Goal: Information Seeking & Learning: Learn about a topic

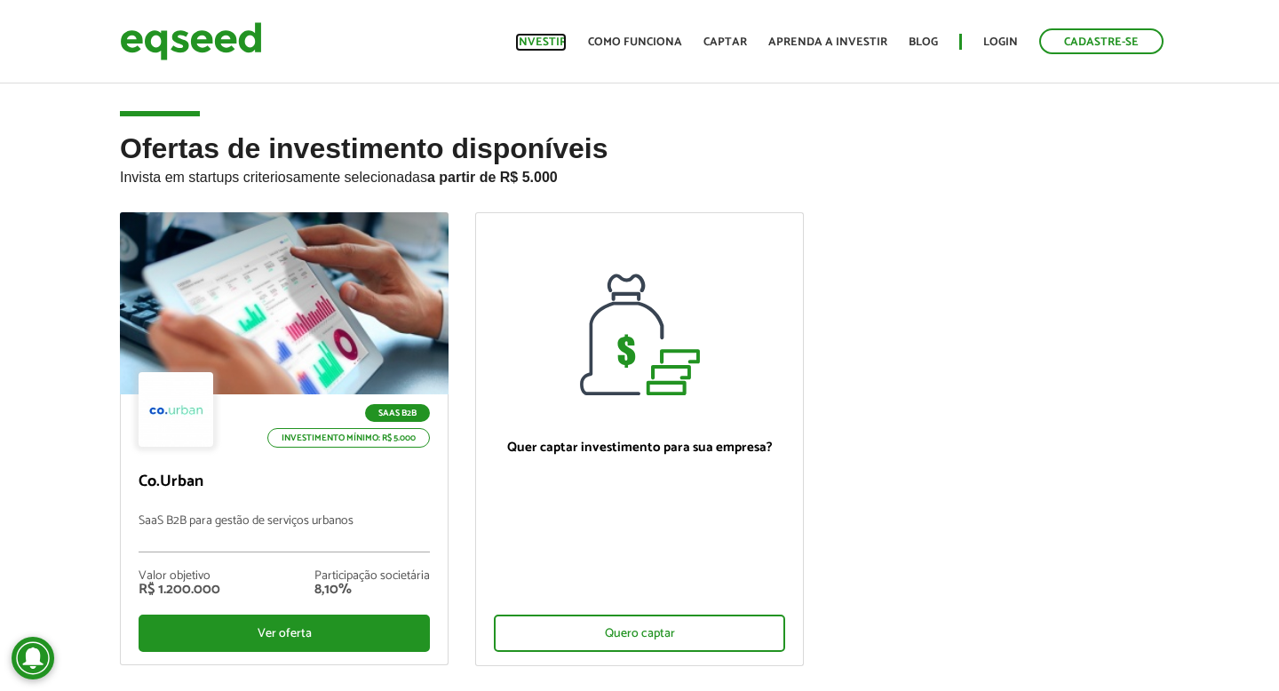
click at [552, 40] on link "Investir" at bounding box center [541, 42] width 52 height 12
click at [553, 40] on link "Investir" at bounding box center [541, 42] width 52 height 12
